Goal: Contribute content: Add original content to the website for others to see

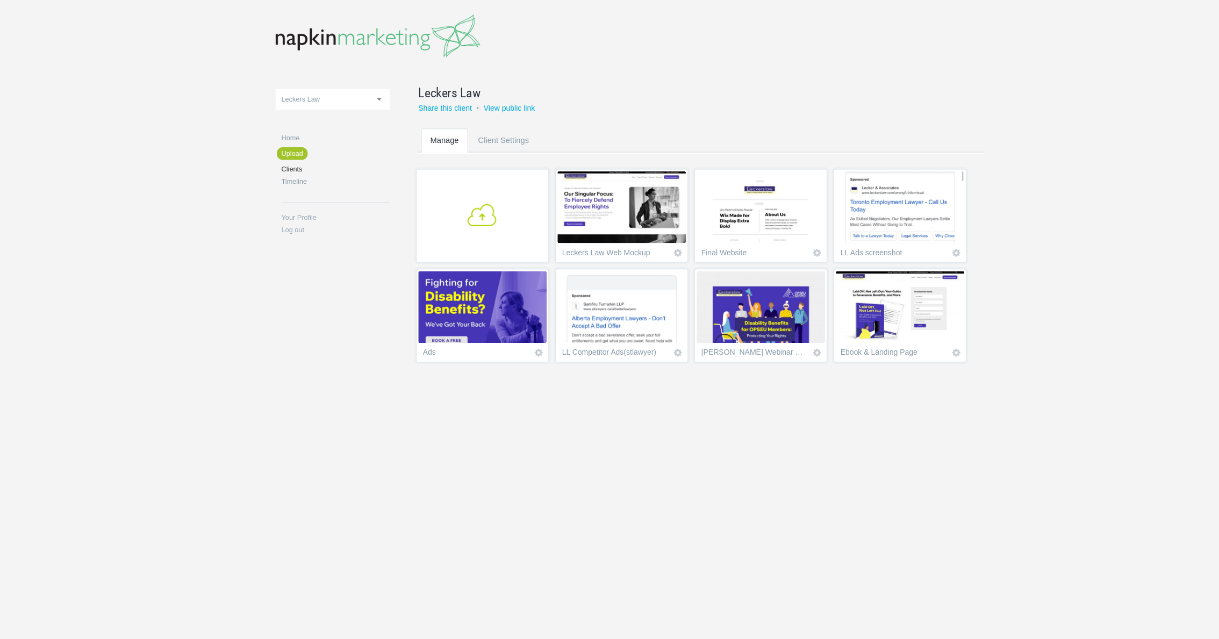
click at [474, 241] on link "+" at bounding box center [471, 225] width 125 height 88
click at [686, 367] on section "+ Leckers Law Web Mockup Icon View project Remove Final Website Icon View proje…" at bounding box center [685, 275] width 549 height 184
click at [459, 299] on section "+ Leckers Law Web Mockup Icon View project Remove Final Website Icon View proje…" at bounding box center [685, 275] width 549 height 184
click at [570, 243] on img at bounding box center [602, 217] width 121 height 68
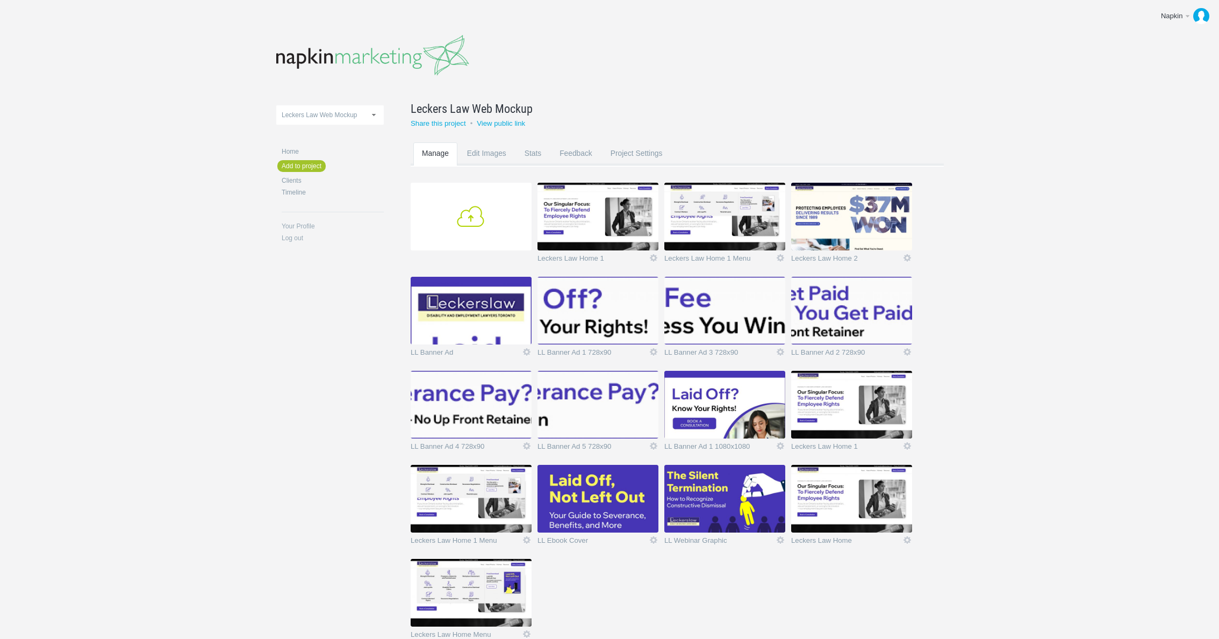
click at [482, 219] on link "Add" at bounding box center [471, 217] width 121 height 68
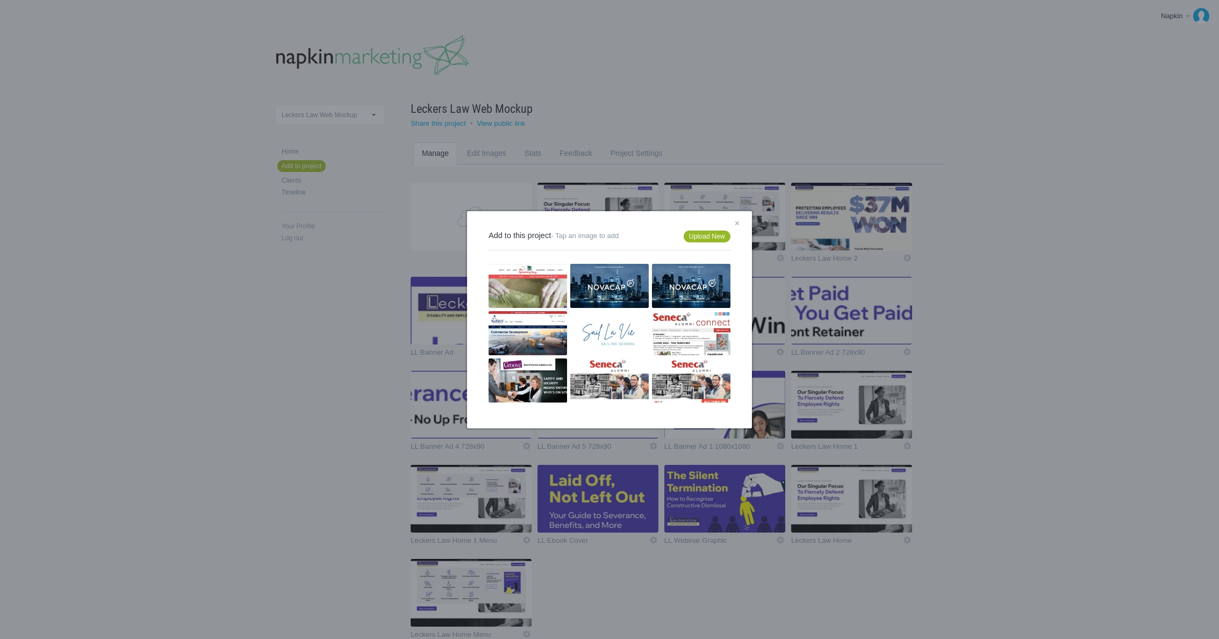
click at [700, 236] on link "Upload New" at bounding box center [707, 237] width 47 height 12
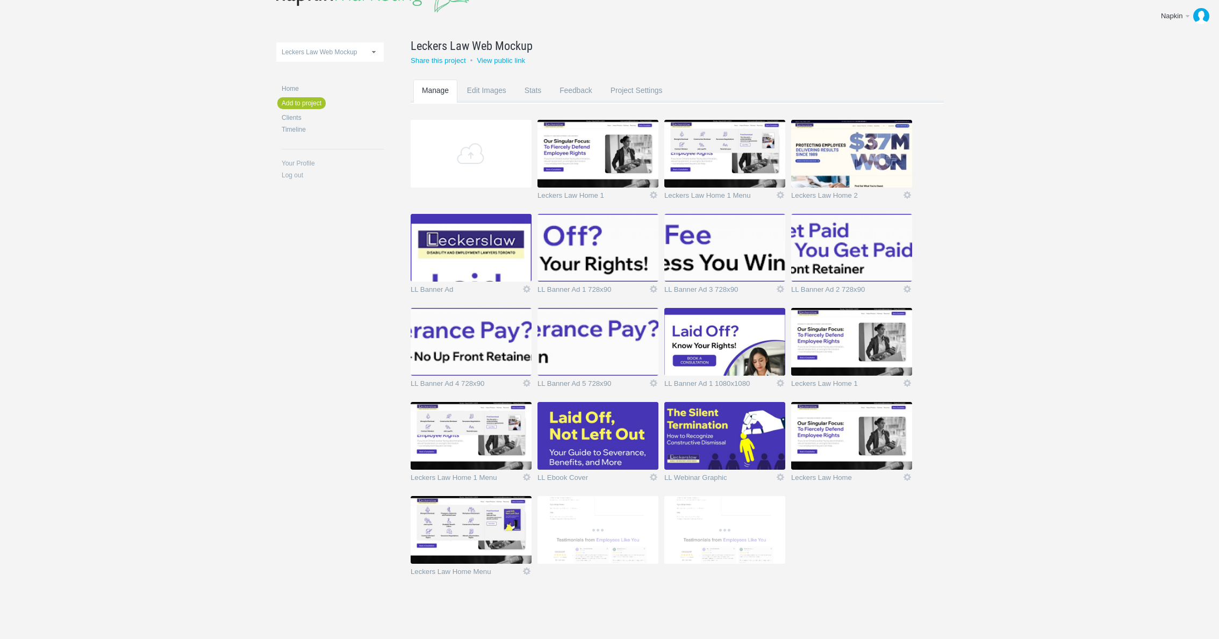
scroll to position [65, 0]
